Goal: Task Accomplishment & Management: Complete application form

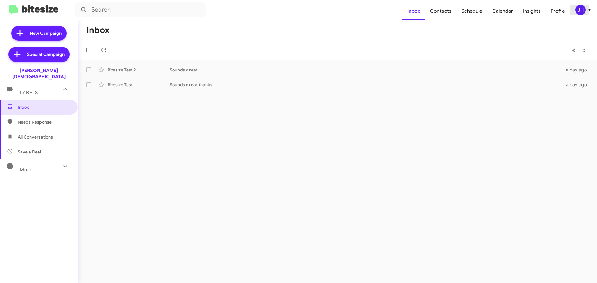
click at [580, 9] on div "JH" at bounding box center [580, 10] width 11 height 11
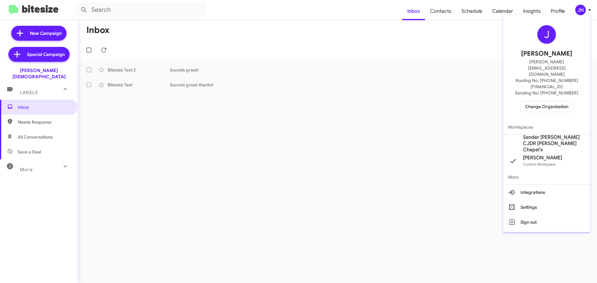
click at [534, 96] on div "J [PERSON_NAME] [PERSON_NAME][EMAIL_ADDRESS][DOMAIN_NAME] Routing No: [PHONE_NU…" at bounding box center [546, 69] width 87 height 102
click at [537, 101] on span "Change Organization" at bounding box center [546, 106] width 43 height 11
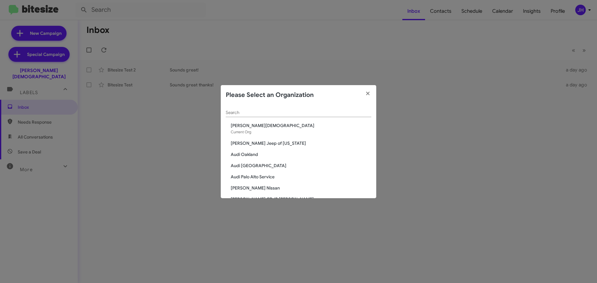
click at [259, 109] on div "Search" at bounding box center [298, 111] width 145 height 12
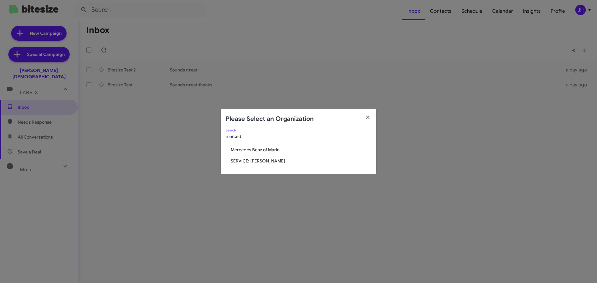
type input "merced"
click at [256, 160] on span "SERVICE: [PERSON_NAME]" at bounding box center [301, 161] width 140 height 6
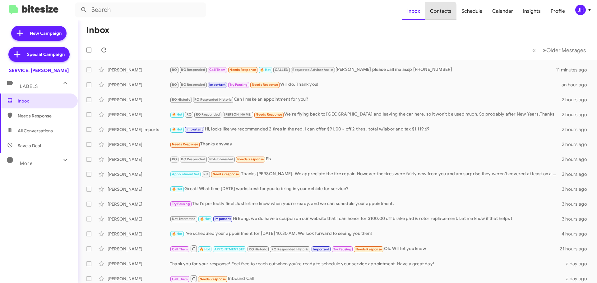
click at [436, 13] on span "Contacts" at bounding box center [440, 11] width 31 height 18
type input "in:groups"
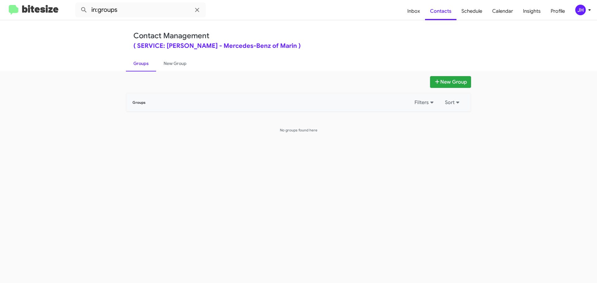
click at [585, 11] on div "JH" at bounding box center [580, 10] width 11 height 11
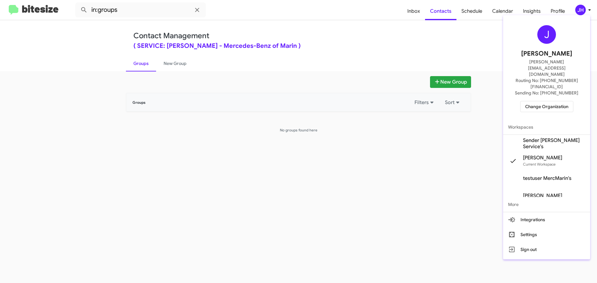
click at [529, 120] on span "Workspaces" at bounding box center [546, 127] width 87 height 15
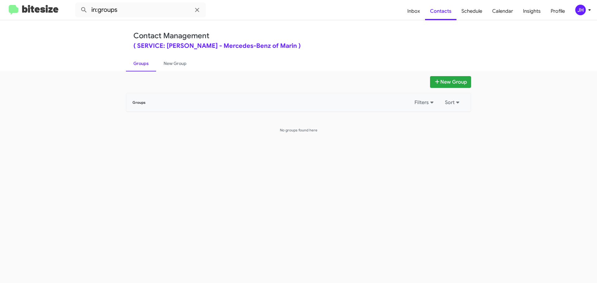
click at [529, 121] on app-groups "New Group Groups Filters Sort No groups found here" at bounding box center [298, 104] width 597 height 57
click at [581, 18] on mat-toolbar "in:groups Inbox Contacts Schedule Calendar Insights Profile JH" at bounding box center [298, 10] width 597 height 20
click at [582, 11] on div "JH" at bounding box center [580, 10] width 11 height 11
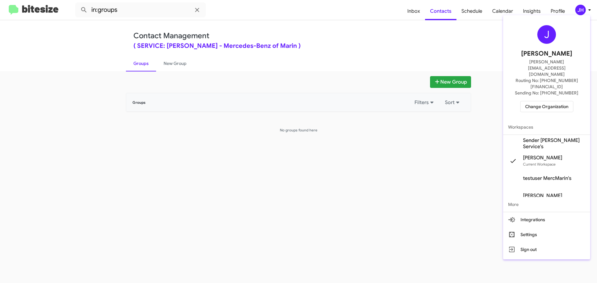
click at [552, 137] on span "Sender Mercedes Marin Service's" at bounding box center [554, 143] width 62 height 12
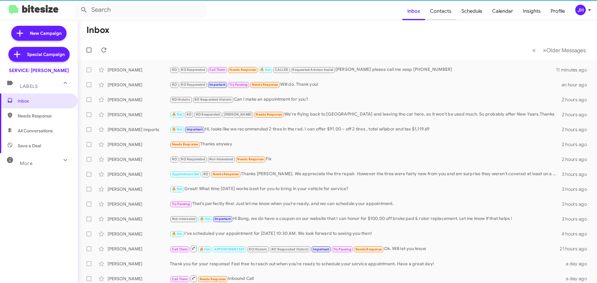
click at [439, 11] on span "Contacts" at bounding box center [440, 11] width 31 height 18
type input "in:groups"
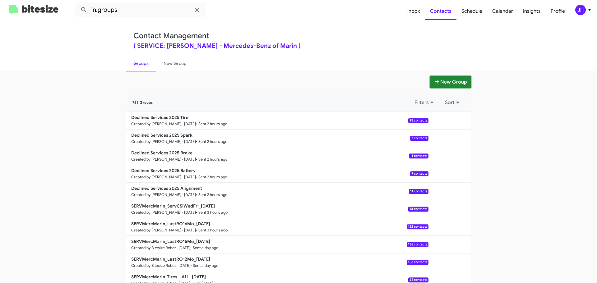
click at [441, 77] on button "New Group" at bounding box center [450, 82] width 41 height 12
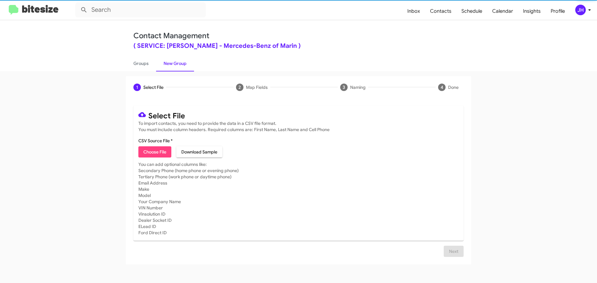
click at [164, 156] on span "Choose File" at bounding box center [154, 151] width 23 height 11
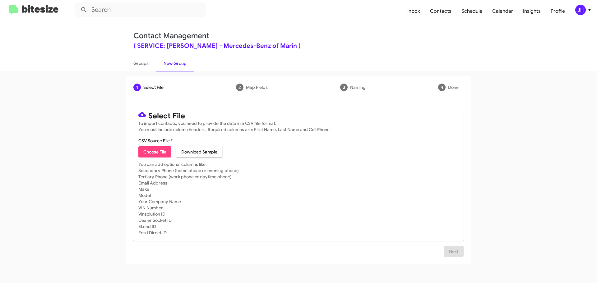
type input "SEPTEMBER MBUSA 08"
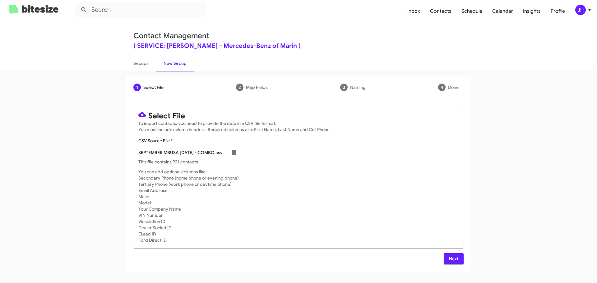
click at [455, 257] on span "Next" at bounding box center [453, 258] width 10 height 11
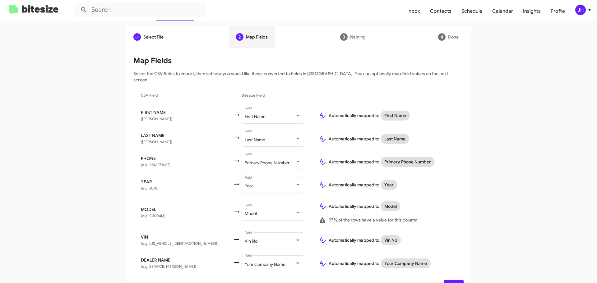
scroll to position [60, 0]
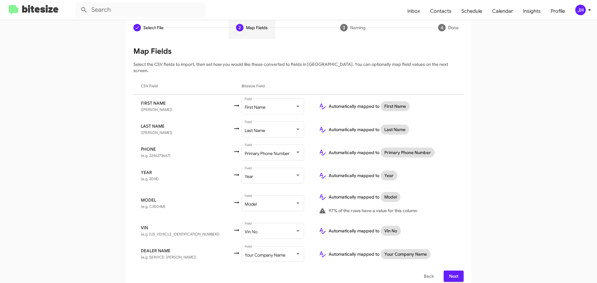
click at [453, 271] on span "Next" at bounding box center [453, 276] width 10 height 11
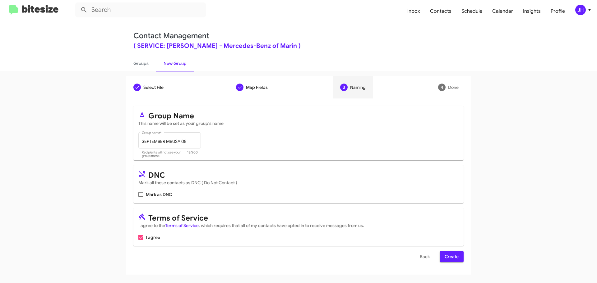
scroll to position [0, 0]
click at [451, 259] on span "Create" at bounding box center [451, 256] width 14 height 11
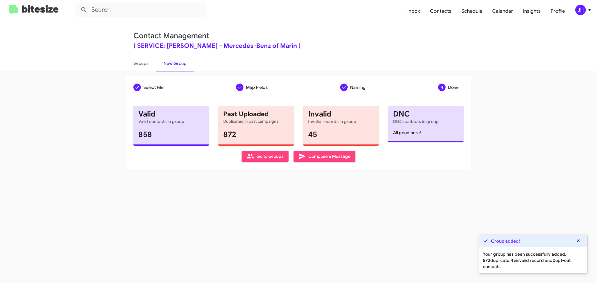
click at [339, 157] on span "Compose a Message" at bounding box center [324, 156] width 52 height 11
